Goal: Register for event/course

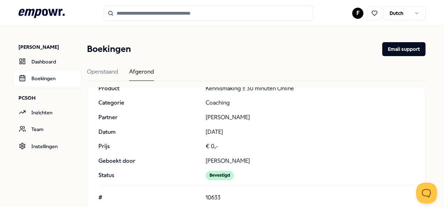
scroll to position [59, 0]
click at [32, 60] on link "Dashboard" at bounding box center [47, 61] width 68 height 17
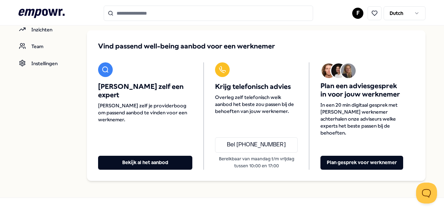
scroll to position [68, 0]
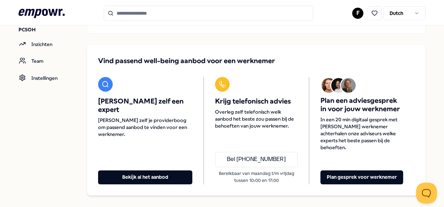
click at [165, 47] on div "Vind passend well-being aanbod voor een werknemer Zoek zelf een expert Verken z…" at bounding box center [256, 120] width 338 height 151
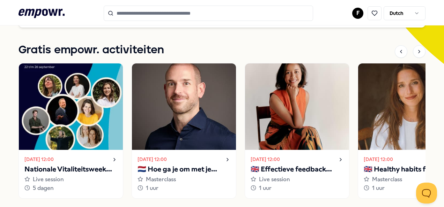
scroll to position [202, 0]
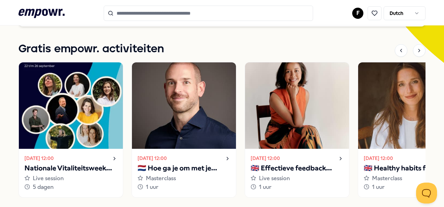
click at [57, 166] on p "Nationale Vitaliteitsweek 2025" at bounding box center [70, 168] width 93 height 11
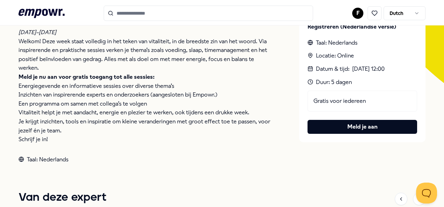
scroll to position [166, 0]
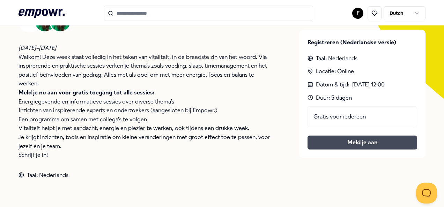
click at [339, 143] on link "Meld je aan" at bounding box center [362, 142] width 98 height 9
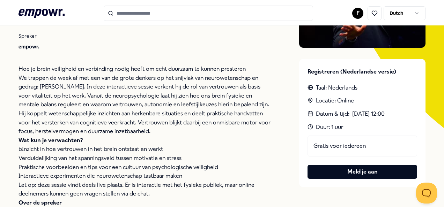
scroll to position [137, 0]
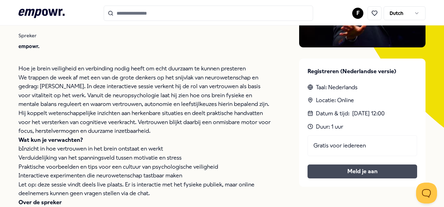
click at [331, 169] on button "Meld je aan" at bounding box center [362, 172] width 110 height 14
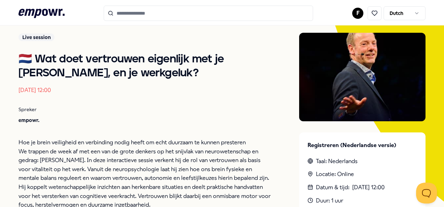
scroll to position [0, 0]
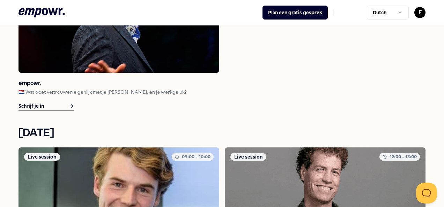
scroll to position [327, 0]
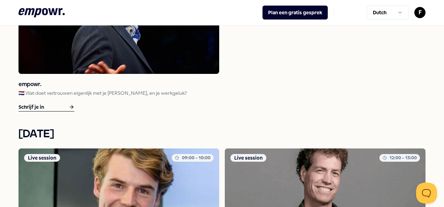
click at [27, 84] on h3 "empowr." at bounding box center [118, 85] width 201 height 10
